Goal: Task Accomplishment & Management: Use online tool/utility

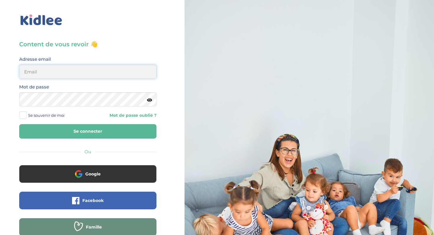
click at [88, 76] on input "email" at bounding box center [87, 72] width 137 height 14
type input "boulaye.sakho2006@gmail.com"
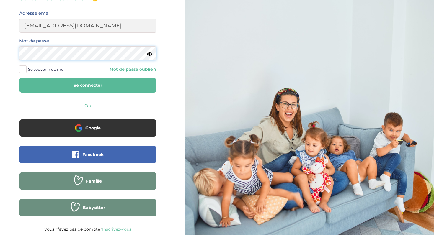
scroll to position [45, 0]
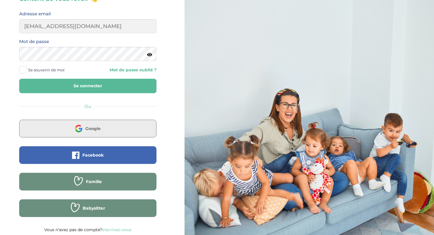
click at [93, 129] on span "Google" at bounding box center [92, 129] width 15 height 6
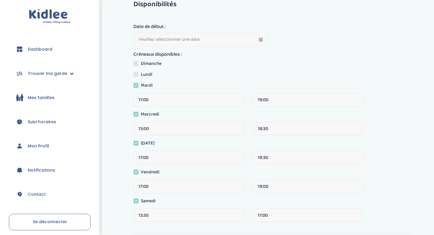
scroll to position [11, 0]
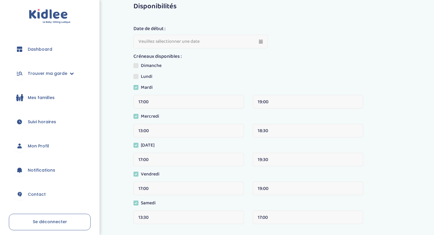
type input "18-09-2025"
click at [189, 43] on input "18-09-2025" at bounding box center [200, 42] width 134 height 14
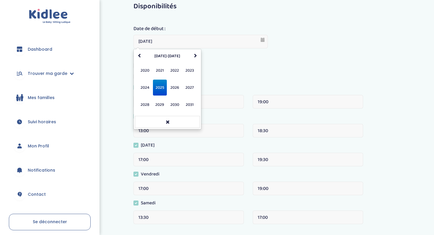
click at [227, 60] on div "Date de début : 18-09-2025 septembre 2025 Lu Ma Me Je Ve Sa Di 1 2 3 4 5 6 7 8 …" at bounding box center [271, 127] width 277 height 219
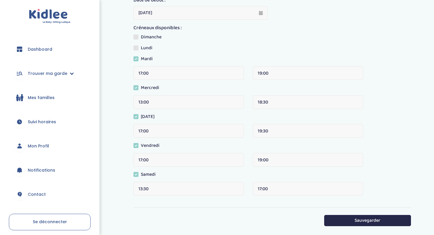
scroll to position [0, 0]
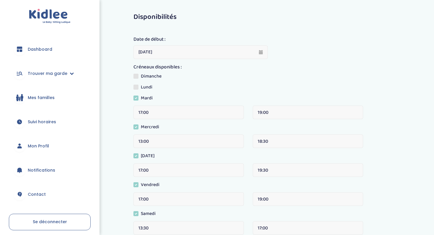
click at [53, 95] on span "Mes familles" at bounding box center [41, 98] width 27 height 6
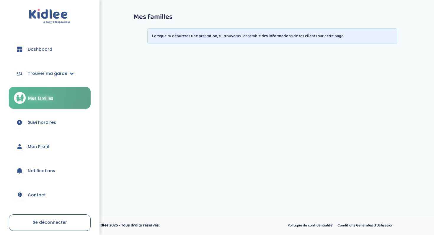
click at [42, 117] on link "Suivi horaires" at bounding box center [50, 122] width 82 height 21
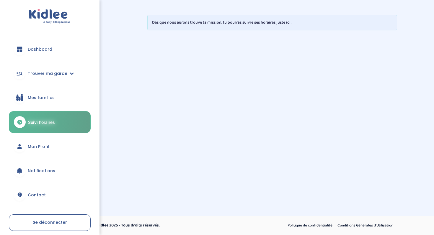
click at [42, 148] on span "Mon Profil" at bounding box center [38, 147] width 21 height 6
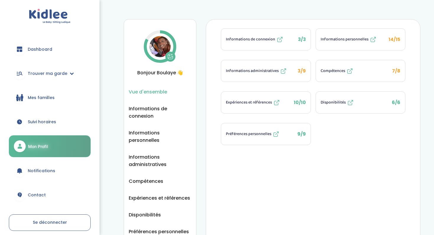
click at [47, 167] on link "Notifications" at bounding box center [50, 170] width 82 height 21
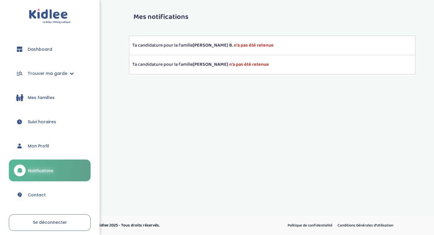
click at [50, 101] on link "Mes familles" at bounding box center [50, 97] width 82 height 21
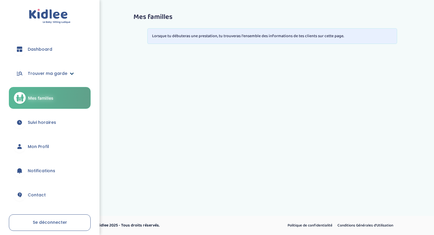
click at [50, 74] on span "Trouver ma garde" at bounding box center [48, 74] width 40 height 6
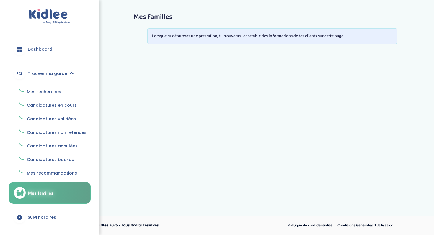
click at [44, 91] on span "Mes recherches" at bounding box center [44, 92] width 34 height 6
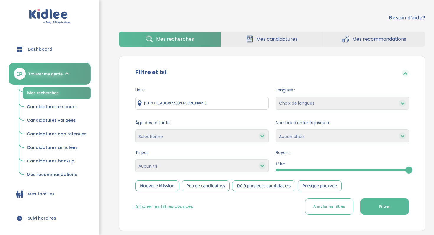
click at [231, 104] on input "142 Avenue Jean Jaurès, Bobigny, France" at bounding box center [201, 103] width 133 height 13
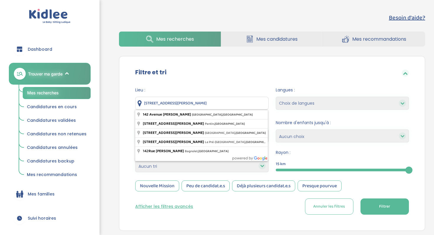
click at [231, 104] on input "142 Avenue Jean Jaurès, Bobigny, France" at bounding box center [201, 103] width 133 height 13
type input "10 Avenue Pierre Larousse, Malakoff, France"
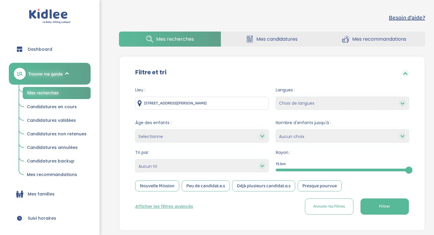
click at [300, 100] on select "Choix de langues Allemand Anglais Espagnol Italien Français Coréen" at bounding box center [342, 103] width 133 height 13
select select "12"
click at [276, 97] on select "Choix de langues Allemand Anglais Espagnol Italien Français Coréen" at bounding box center [342, 103] width 133 height 13
select select
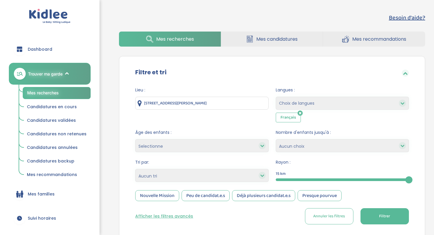
click at [240, 142] on select "Selectionne moins de 3 ans entre 3 et 6 ans plus de 6 ans" at bounding box center [201, 145] width 133 height 13
select select "+6"
click at [135, 139] on select "Selectionne moins de 3 ans entre 3 et 6 ans plus de 6 ans" at bounding box center [201, 145] width 133 height 13
select select
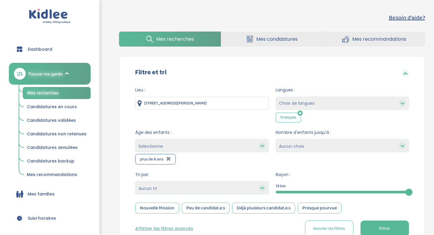
click at [324, 148] on select "1 2 3 4 Aucun choix" at bounding box center [342, 145] width 133 height 13
click at [276, 139] on select "1 2 3 4 Aucun choix" at bounding box center [342, 145] width 133 height 13
click at [311, 147] on select "1 2 3 4 Aucun choix" at bounding box center [342, 145] width 133 height 13
select select "2"
click at [276, 139] on select "1 2 3 4 Aucun choix" at bounding box center [342, 145] width 133 height 13
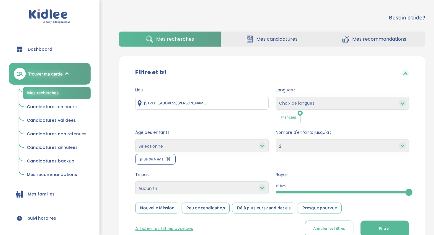
scroll to position [49, 0]
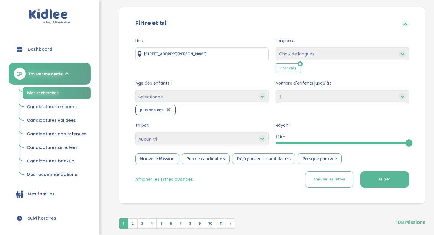
click at [248, 137] on select "Heures par semaine (croissant) Heures par semaine (décroissant) Date de démarra…" at bounding box center [201, 138] width 133 height 13
click at [135, 132] on select "Heures par semaine (croissant) Heures par semaine (décroissant) Date de démarra…" at bounding box center [201, 138] width 133 height 13
drag, startPoint x: 405, startPoint y: 141, endPoint x: 351, endPoint y: 143, distance: 53.4
click at [351, 143] on div "15" at bounding box center [342, 143] width 133 height 7
drag, startPoint x: 362, startPoint y: 146, endPoint x: 321, endPoint y: 147, distance: 41.0
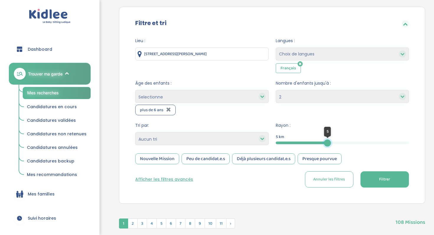
click at [321, 147] on form "Lieu : 10 Avenue Pierre Larousse, Malakoff, France Langues : Choix de langues A…" at bounding box center [271, 113] width 273 height 150
click at [388, 182] on span "Filtrer" at bounding box center [384, 179] width 11 height 6
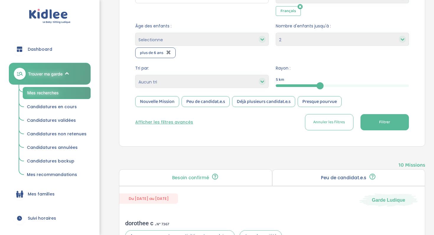
scroll to position [93, 0]
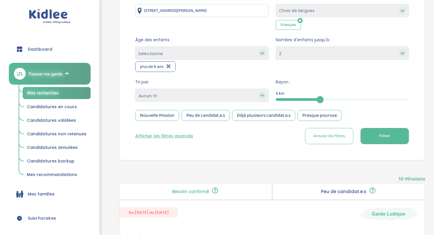
click at [162, 137] on button "Afficher les filtres avancés" at bounding box center [164, 136] width 58 height 6
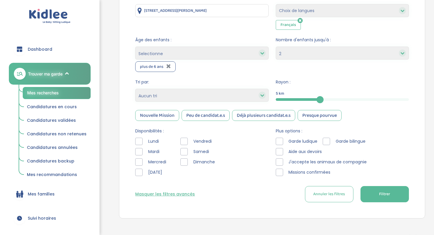
click at [140, 152] on div at bounding box center [138, 151] width 7 height 7
click at [140, 160] on div at bounding box center [138, 161] width 7 height 7
click at [140, 170] on div at bounding box center [138, 172] width 7 height 7
click at [180, 140] on div "Lundi Mardi Mercredi Jeudi Vendredi Samedi Dimanche" at bounding box center [201, 158] width 133 height 41
click at [183, 140] on div at bounding box center [183, 141] width 7 height 7
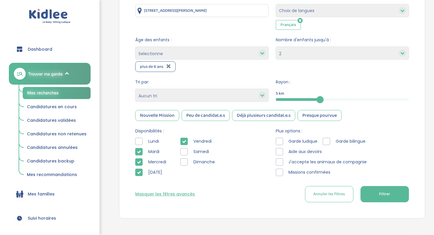
click at [280, 151] on div at bounding box center [279, 151] width 7 height 7
click at [276, 142] on div at bounding box center [279, 141] width 7 height 7
click at [277, 161] on div at bounding box center [279, 161] width 7 height 7
click at [180, 149] on div "Lundi Mardi Mercredi Jeudi Vendredi Samedi Dimanche" at bounding box center [201, 158] width 133 height 41
click at [187, 153] on div at bounding box center [183, 151] width 7 height 7
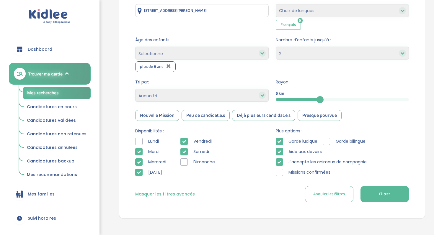
click at [364, 197] on button "Filtrer" at bounding box center [384, 194] width 48 height 16
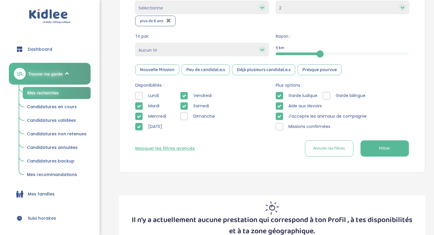
scroll to position [181, 0]
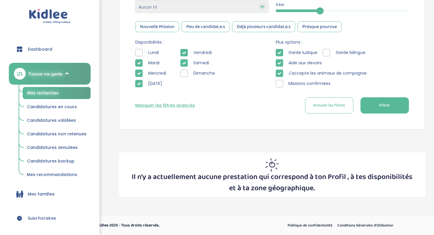
click at [387, 102] on span "Filtrer" at bounding box center [384, 105] width 11 height 6
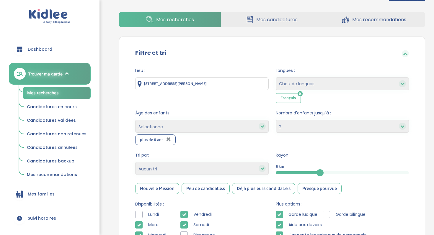
scroll to position [4, 0]
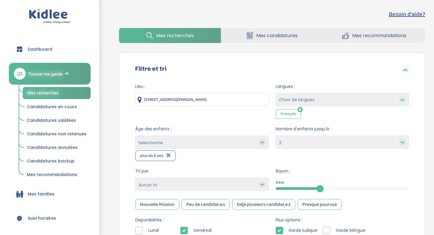
click at [274, 32] on link "Mes candidatures" at bounding box center [272, 35] width 102 height 15
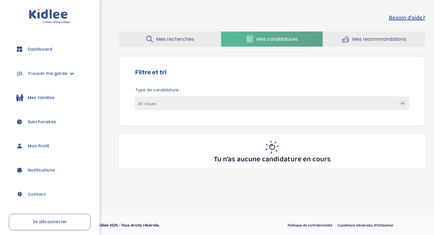
click at [253, 103] on select "En cours Validées Non retenues Annulées Backup" at bounding box center [271, 103] width 273 height 13
click at [135, 97] on select "En cours Validées Non retenues Annulées Backup" at bounding box center [271, 103] width 273 height 13
click at [352, 43] on link "Mes recommandations" at bounding box center [374, 39] width 102 height 15
